Goal: Transaction & Acquisition: Register for event/course

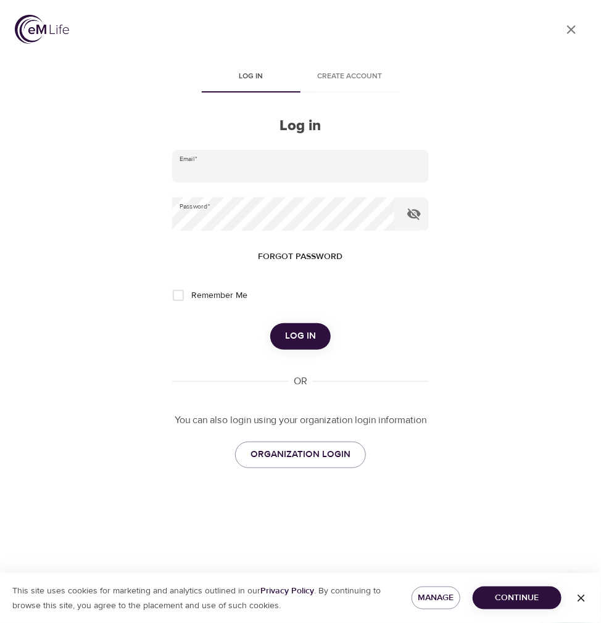
type input "[PERSON_NAME][EMAIL_ADDRESS][PERSON_NAME][DOMAIN_NAME]"
click at [297, 325] on button "Log in" at bounding box center [300, 336] width 60 height 26
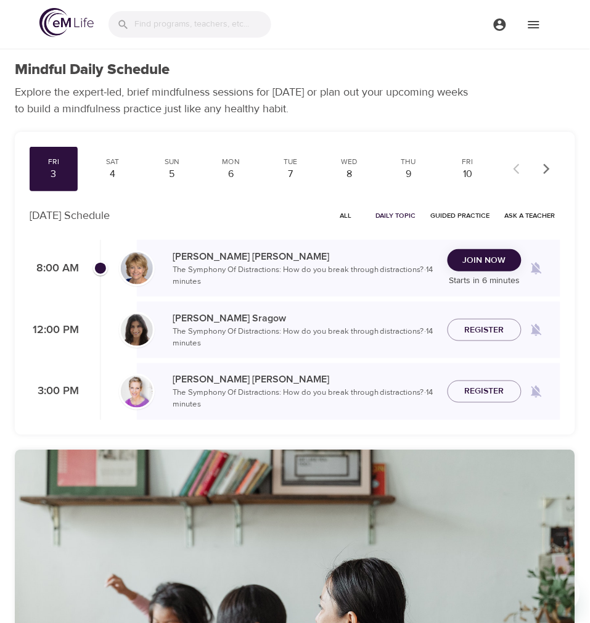
click at [181, 283] on p "The Symphony Of Distractions: How do you break through distractions? · 14 minut…" at bounding box center [305, 276] width 265 height 24
click at [481, 257] on span "Join Now" at bounding box center [484, 260] width 43 height 15
